Goal: Find specific page/section: Find specific page/section

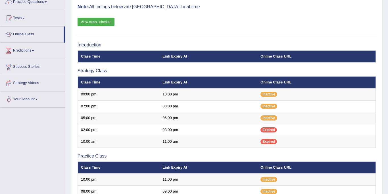
scroll to position [50, 0]
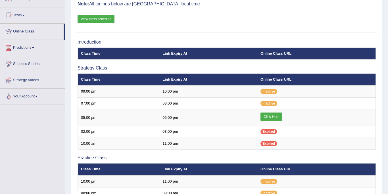
scroll to position [50, 0]
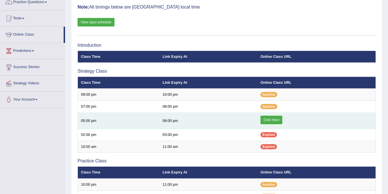
click at [273, 119] on link "Click Here" at bounding box center [272, 119] width 22 height 9
